Goal: Task Accomplishment & Management: Complete application form

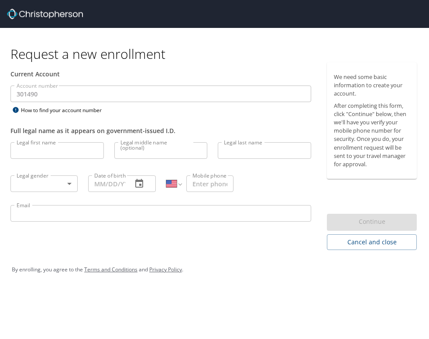
select select "US"
click at [66, 153] on input "Legal first name" at bounding box center [56, 150] width 93 height 17
type input "Madison"
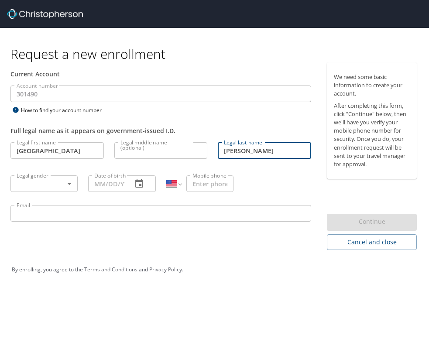
type input "Brower"
click at [33, 183] on body "Request a new enrollment Current Account Account number 301490 Account number H…" at bounding box center [214, 169] width 429 height 339
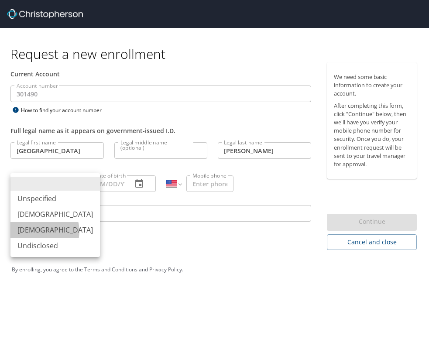
click at [42, 231] on li "Female" at bounding box center [55, 230] width 90 height 16
type input "Female"
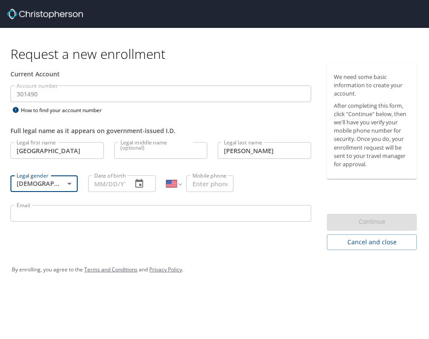
click at [115, 183] on input "Date of birth" at bounding box center [106, 184] width 37 height 17
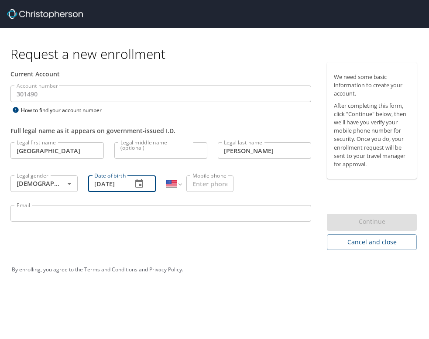
scroll to position [0, 3]
type input "10/19/1998"
click at [218, 185] on input "Mobile phone" at bounding box center [209, 184] width 47 height 17
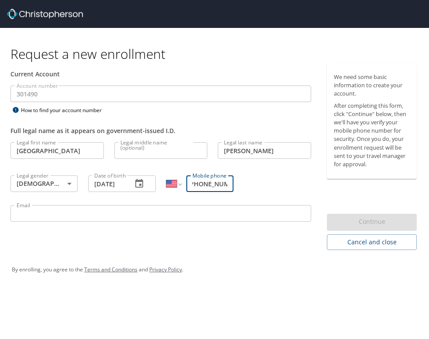
scroll to position [0, 8]
type input "(801) 916-7529"
click at [228, 210] on input "Email" at bounding box center [160, 213] width 301 height 17
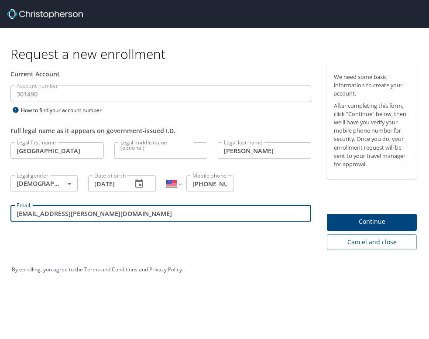
type input "maddie.brower@utahjazz.com"
click at [400, 219] on span "Continue" at bounding box center [372, 222] width 76 height 11
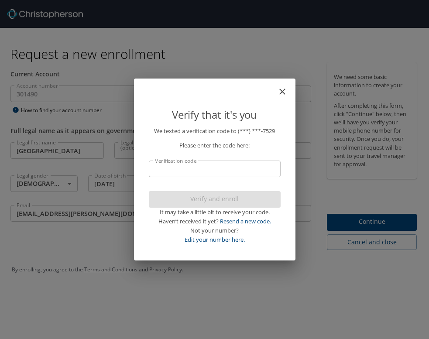
click at [245, 166] on input "Verification code" at bounding box center [215, 169] width 132 height 17
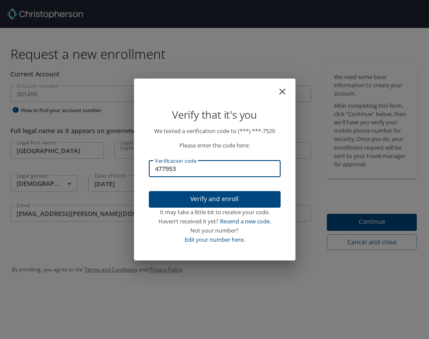
type input "477953"
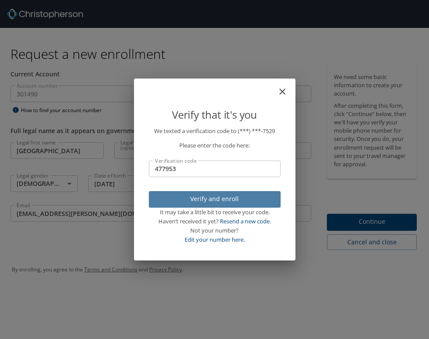
click at [251, 195] on span "Verify and enroll" at bounding box center [215, 199] width 118 height 11
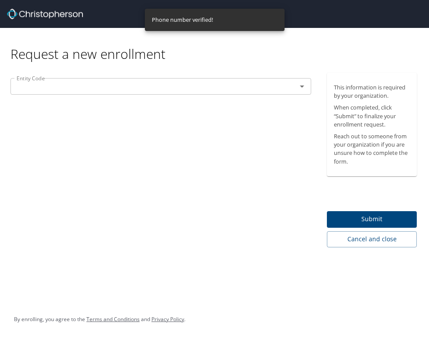
click at [256, 93] on div "Entity Code" at bounding box center [160, 86] width 301 height 17
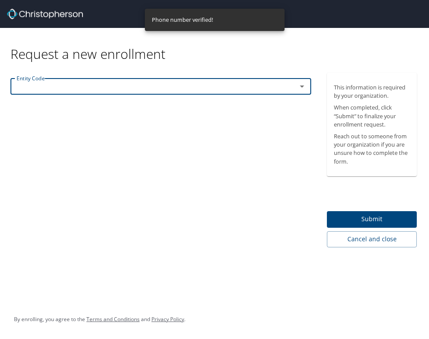
click at [301, 86] on icon "Open" at bounding box center [302, 87] width 4 height 2
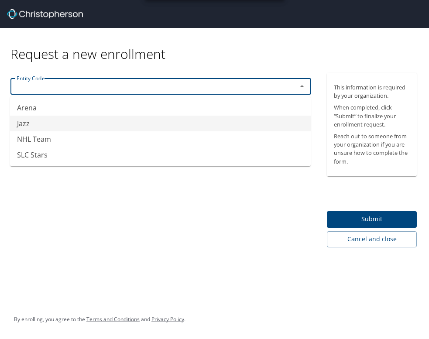
click at [221, 126] on li "Jazz" at bounding box center [160, 124] width 301 height 16
type input "Jazz"
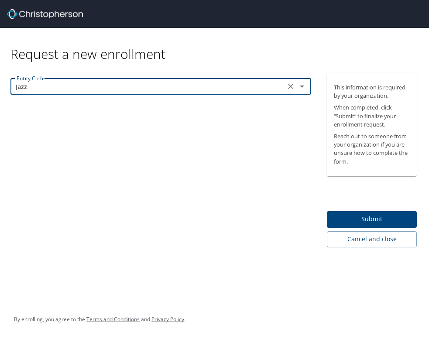
click at [371, 223] on span "Submit" at bounding box center [372, 219] width 76 height 11
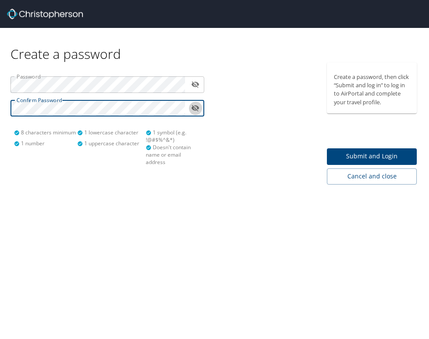
click at [196, 107] on icon "toggle password visibility" at bounding box center [195, 108] width 8 height 8
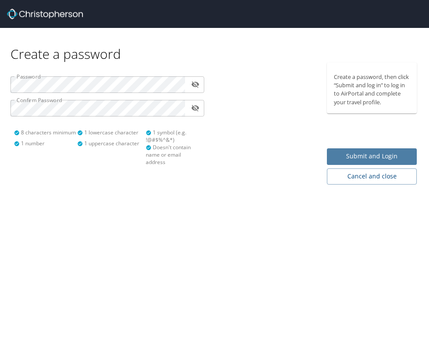
click at [350, 157] on span "Submit and Login" at bounding box center [372, 156] width 76 height 11
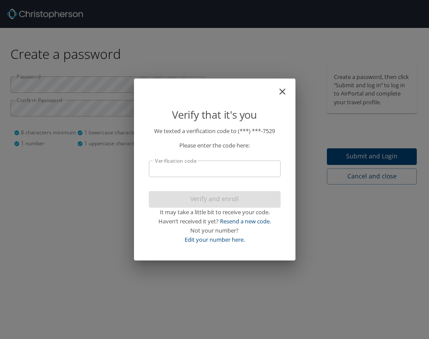
click at [241, 166] on input "Verification code" at bounding box center [215, 169] width 132 height 17
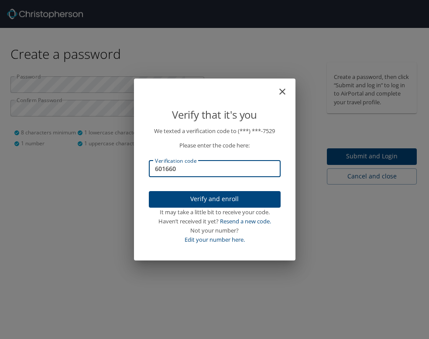
type input "601660"
click at [256, 199] on span "Verify and enroll" at bounding box center [215, 199] width 118 height 11
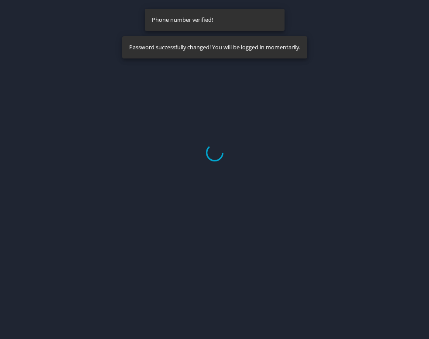
select select "US"
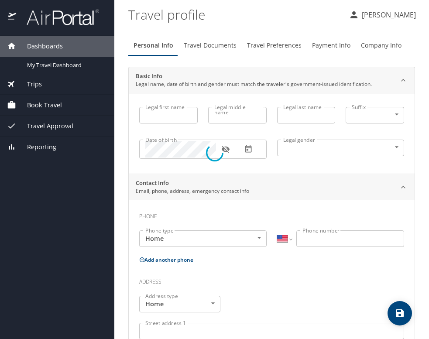
type input "Madison"
type input "Brower"
type input "Female"
select select "US"
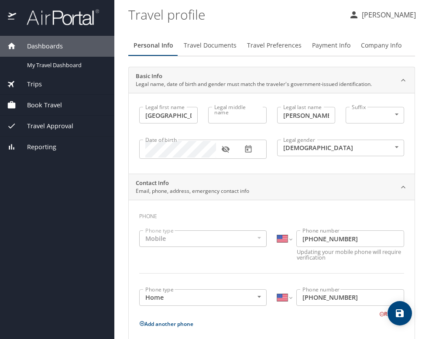
click at [203, 242] on div "Mobile" at bounding box center [203, 239] width 128 height 17
click at [212, 46] on span "Travel Documents" at bounding box center [210, 45] width 53 height 11
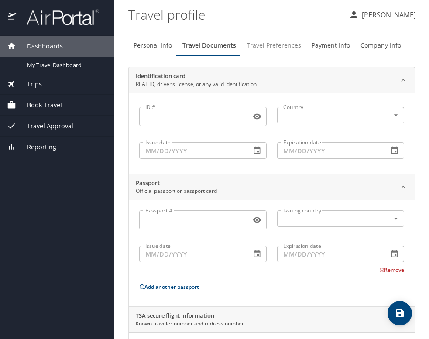
click at [283, 41] on span "Travel Preferences" at bounding box center [274, 45] width 55 height 11
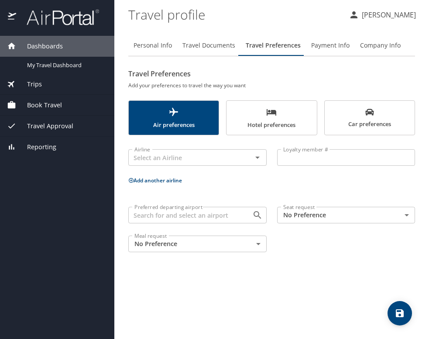
click at [324, 44] on span "Payment Info" at bounding box center [330, 45] width 38 height 11
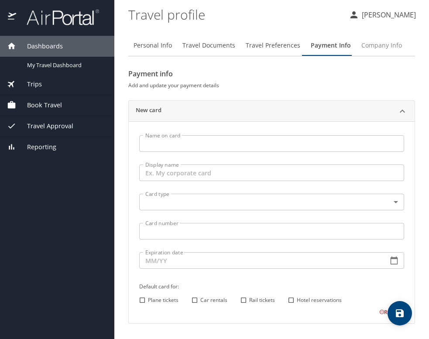
click at [361, 52] on button "Company Info" at bounding box center [381, 45] width 51 height 21
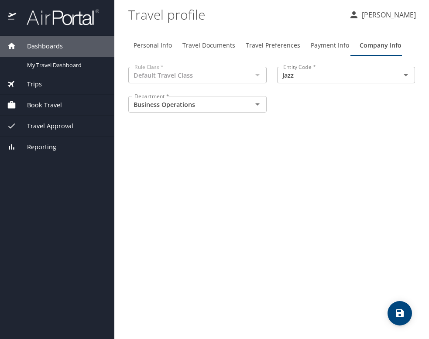
click at [260, 75] on div at bounding box center [257, 75] width 11 height 12
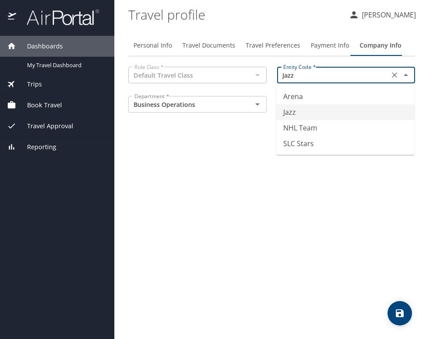
click at [386, 79] on input "Jazz" at bounding box center [333, 74] width 107 height 11
click at [219, 162] on div "Personal Info Travel Documents Travel Preferences Payment Info Company Info Rul…" at bounding box center [271, 183] width 287 height 311
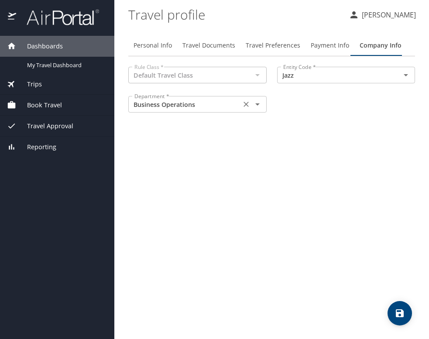
click at [219, 100] on input "Business Operations" at bounding box center [184, 104] width 107 height 11
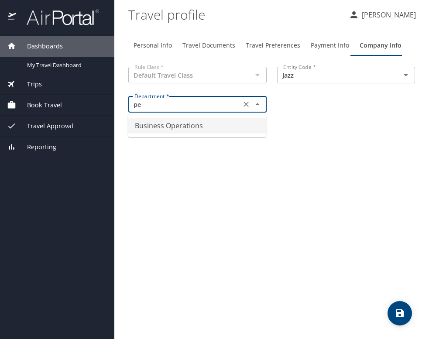
type input "p"
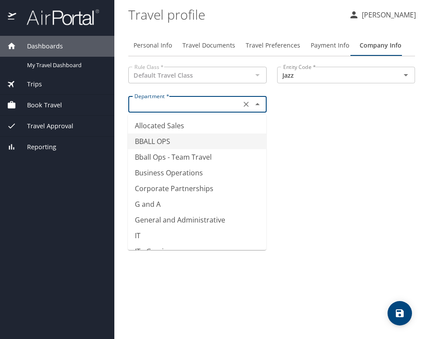
click at [253, 138] on li "BBALL OPS" at bounding box center [197, 142] width 138 height 16
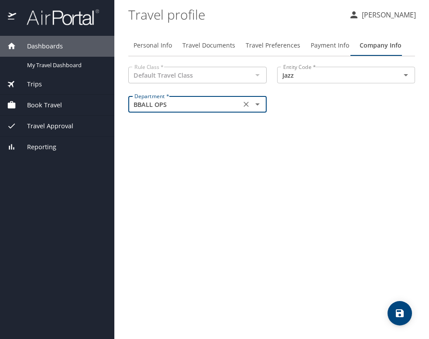
type input "BBALL OPS"
click at [328, 46] on span "Payment Info" at bounding box center [330, 45] width 38 height 11
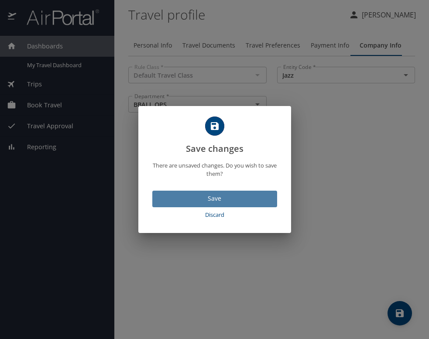
click at [239, 198] on span "Save" at bounding box center [214, 198] width 111 height 11
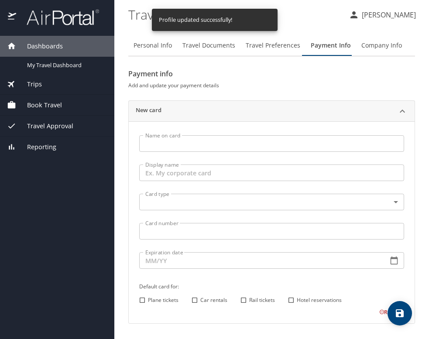
click at [62, 127] on span "Travel Approval" at bounding box center [44, 126] width 57 height 10
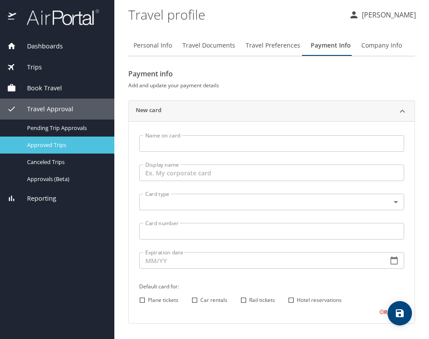
click at [86, 143] on span "Approved Trips" at bounding box center [65, 145] width 77 height 8
